Goal: Use online tool/utility: Utilize a website feature to perform a specific function

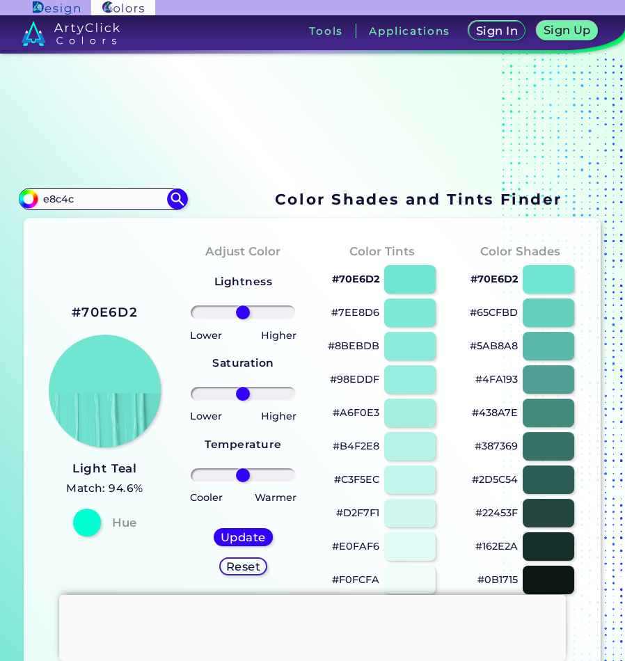
click at [62, 196] on input "e8c4c" at bounding box center [102, 199] width 129 height 19
type input "e8c24c"
type input "#000000"
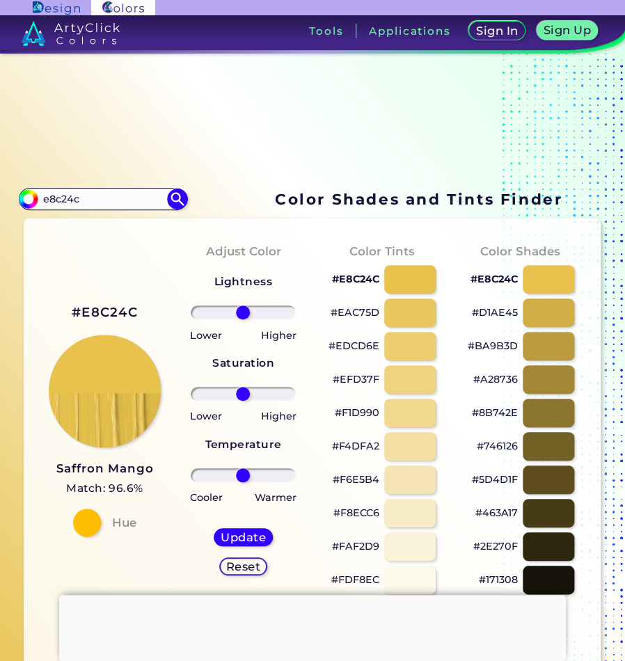
click at [107, 244] on div "#E8C24C Saffron Mango Match: 96.6% Hue" at bounding box center [105, 419] width 139 height 379
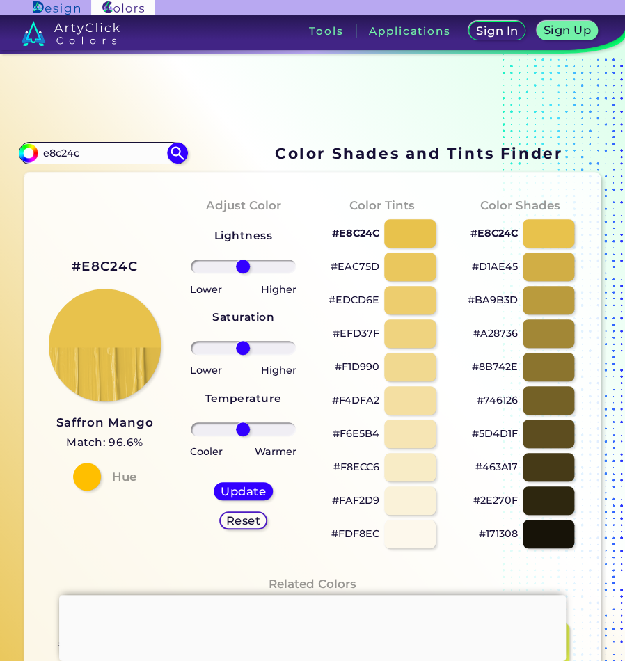
scroll to position [70, 0]
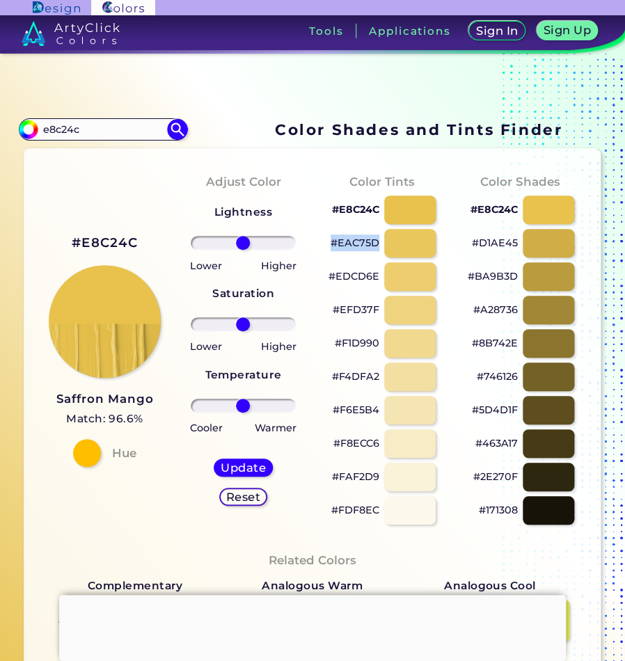
drag, startPoint x: 320, startPoint y: 244, endPoint x: 372, endPoint y: 244, distance: 51.5
click at [372, 244] on div "#EAC75D" at bounding box center [382, 243] width 116 height 33
drag, startPoint x: 372, startPoint y: 244, endPoint x: 335, endPoint y: 253, distance: 37.8
click at [335, 253] on div "#EAC75D" at bounding box center [382, 243] width 116 height 33
click at [313, 260] on div "Color Tints #E8C24C #EAC75D #EDCD6E #EFD37F #F1D990 #F4DFA2 #F6E5B4 #F8ECC6 #FA…" at bounding box center [382, 349] width 139 height 379
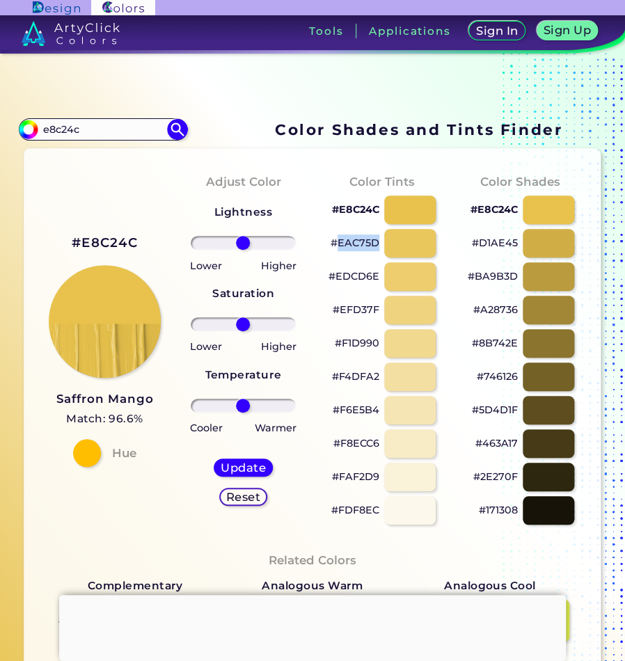
drag, startPoint x: 335, startPoint y: 247, endPoint x: 374, endPoint y: 244, distance: 39.8
click at [374, 244] on p "#EAC75D" at bounding box center [355, 243] width 49 height 17
copy p "EAC75D"
drag, startPoint x: 331, startPoint y: 281, endPoint x: 361, endPoint y: 274, distance: 30.7
click at [361, 274] on p "#EDCD6E" at bounding box center [354, 276] width 51 height 17
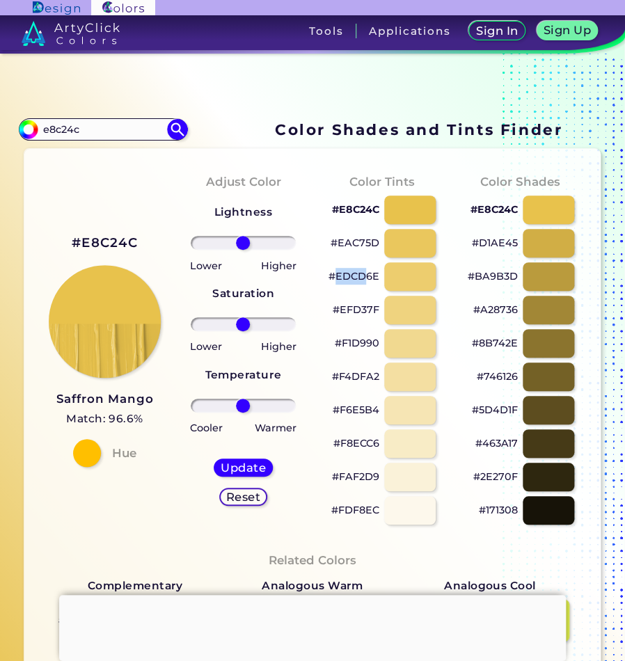
copy p "EDCD"
drag, startPoint x: 331, startPoint y: 282, endPoint x: 376, endPoint y: 260, distance: 49.5
click at [376, 260] on div "#EDCD6E" at bounding box center [382, 276] width 116 height 33
copy div "EDCD6E"
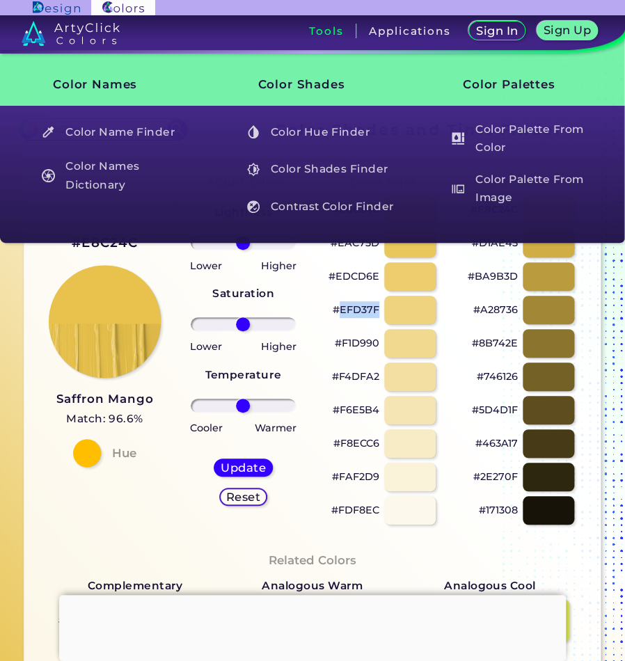
drag, startPoint x: 336, startPoint y: 317, endPoint x: 378, endPoint y: 294, distance: 48.3
click at [378, 294] on div "#EFD37F" at bounding box center [382, 310] width 116 height 33
copy div "EFD37F"
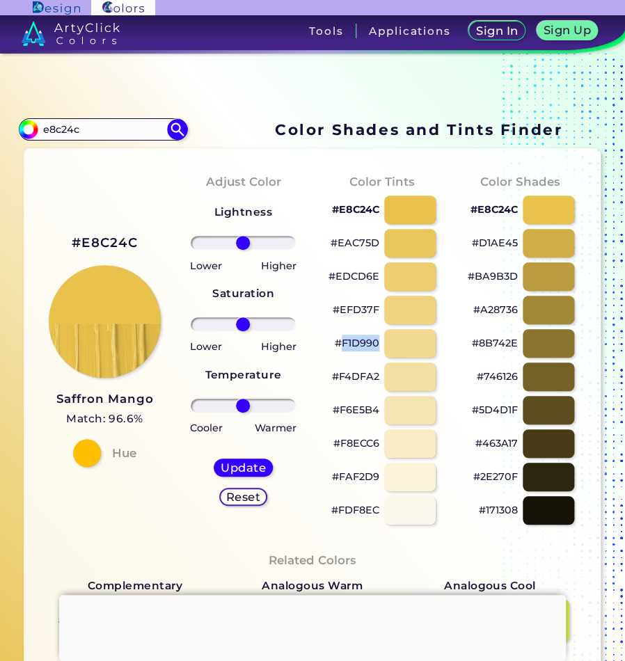
drag, startPoint x: 337, startPoint y: 352, endPoint x: 374, endPoint y: 338, distance: 39.8
click at [374, 338] on p "#F1D990" at bounding box center [357, 343] width 45 height 17
copy p "F1D990"
drag, startPoint x: 340, startPoint y: 385, endPoint x: 379, endPoint y: 374, distance: 40.5
click at [379, 374] on div "#F4DFA2" at bounding box center [382, 377] width 116 height 33
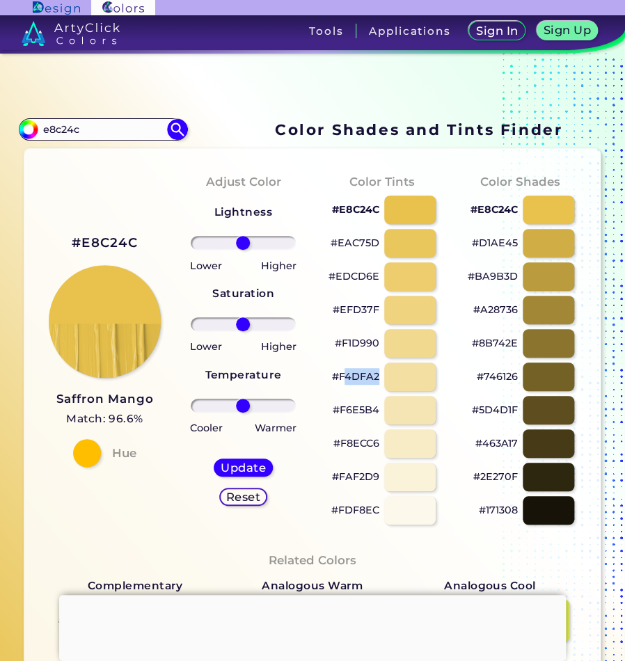
copy div "4DFA2"
